Goal: Task Accomplishment & Management: Complete application form

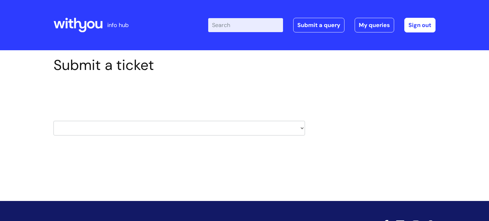
click at [159, 124] on select "HR / People IT and Support Clinical Drug Alerts Finance Accounts Data Support T…" at bounding box center [178, 128] width 251 height 15
click at [359, 146] on div "Submit a ticket Select issue type HR / People IT and Support Clinical Drug Aler…" at bounding box center [244, 106] width 391 height 99
click at [85, 28] on icon at bounding box center [80, 25] width 12 height 15
click at [187, 125] on select "HR / People IT and Support Clinical Drug Alerts Finance Accounts Data Support T…" at bounding box center [178, 128] width 251 height 15
select select "learning_and_development"
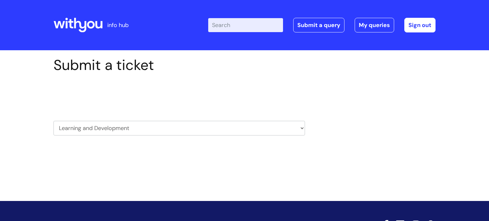
click at [53, 121] on select "HR / People IT and Support Clinical Drug Alerts Finance Accounts Data Support T…" at bounding box center [178, 128] width 251 height 15
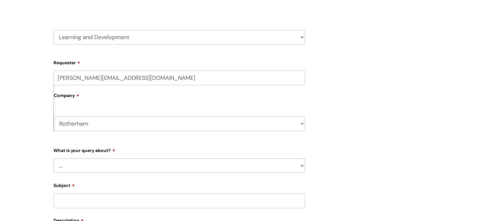
scroll to position [94, 0]
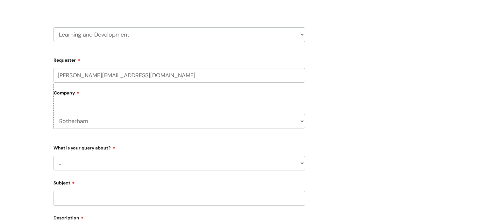
click at [201, 166] on select "... Question about a training course or session booking Ask about apprenticeshi…" at bounding box center [178, 163] width 251 height 15
select select "Can’t log in or access learning"
click at [53, 156] on select "... Question about a training course or session booking Ask about apprenticeshi…" at bounding box center [178, 163] width 251 height 15
click at [173, 200] on select "... Issue accessing WithYou Learning Issue accessing an internal course Issue a…" at bounding box center [182, 196] width 246 height 15
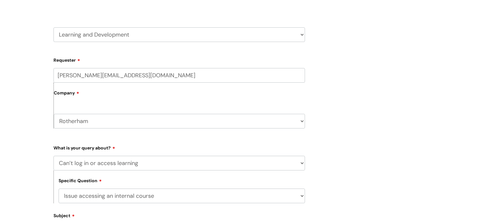
click at [59, 189] on select "... Issue accessing WithYou Learning Issue accessing an internal course Issue a…" at bounding box center [182, 196] width 246 height 15
click at [422, 154] on div "Submit a ticket Select issue type HR / People IT and Support Clinical Drug Aler…" at bounding box center [244, 171] width 391 height 416
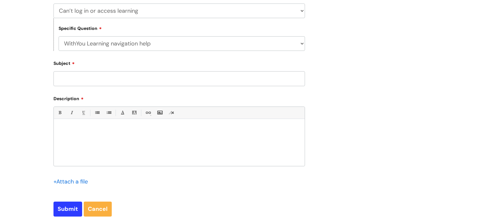
scroll to position [246, 0]
click at [284, 48] on select "... Issue accessing WithYou Learning Issue accessing an internal course Issue a…" at bounding box center [182, 43] width 246 height 15
select select "Issue accessing an internal course"
click at [59, 36] on select "... Issue accessing WithYou Learning Issue accessing an internal course Issue a…" at bounding box center [182, 43] width 246 height 15
click at [234, 78] on input "Subject" at bounding box center [178, 78] width 251 height 15
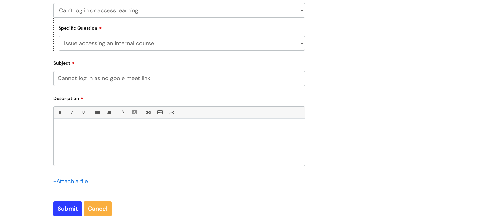
type input "Cannot log in as no goole meet link"
click at [210, 143] on div at bounding box center [179, 144] width 251 height 44
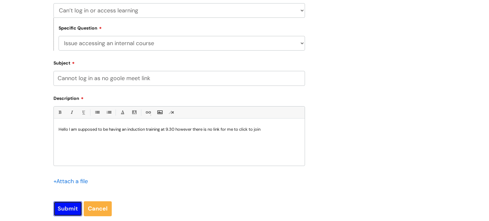
click at [69, 208] on input "Submit" at bounding box center [67, 208] width 29 height 15
type input "Please Wait..."
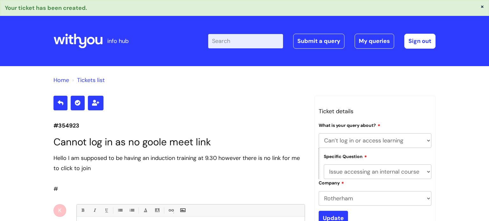
select select "Can’t log in or access learning"
select select "Issue accessing an internal course"
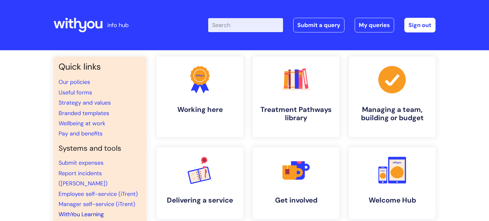
click at [89, 211] on link "WithYou Learning" at bounding box center [81, 215] width 45 height 8
